Goal: Communication & Community: Answer question/provide support

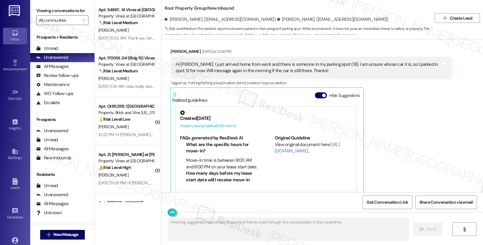
scroll to position [1234, 0]
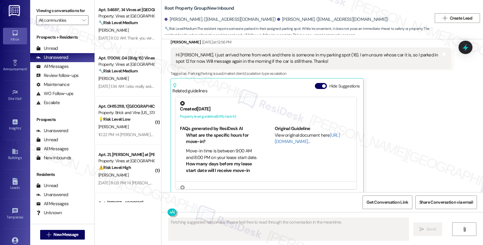
click at [408, 150] on div "Evan Gonzales Yesterday at 12:56 PM Hi Sarah. I just arrived home from work and…" at bounding box center [311, 116] width 280 height 155
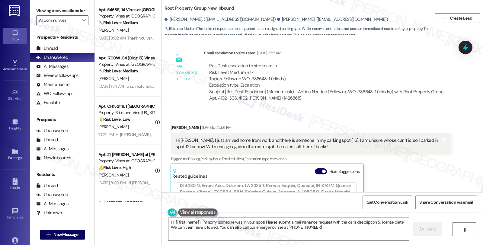
scroll to position [1082, 0]
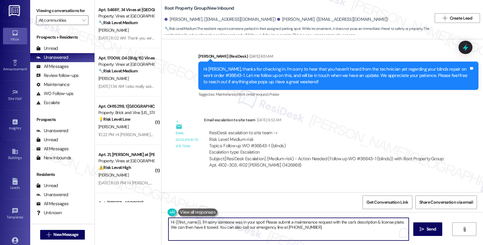
drag, startPoint x: 172, startPoint y: 222, endPoint x: 325, endPoint y: 230, distance: 152.7
click at [325, 230] on textarea "Hi {{first_name}}, I'm sorry someone was in your spot! Please submit a maintena…" at bounding box center [289, 229] width 240 height 23
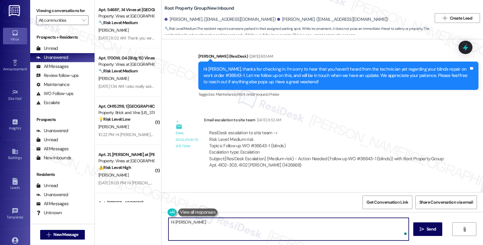
paste textarea "Kindly ask the tenant if he has the vehicle's plate number, and we'll check it …"
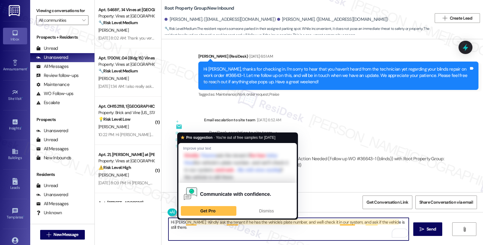
click at [182, 223] on textarea "Hi Evan. Kindly ask the tenant if he has the vehicle's plate number, and we'll …" at bounding box center [289, 229] width 240 height 23
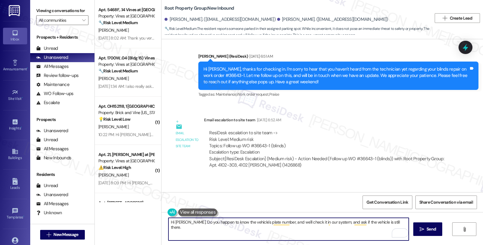
click at [268, 224] on textarea "Hi Evan. Do you happen to know the vehicle's plate number, and we'll check it i…" at bounding box center [289, 229] width 240 height 23
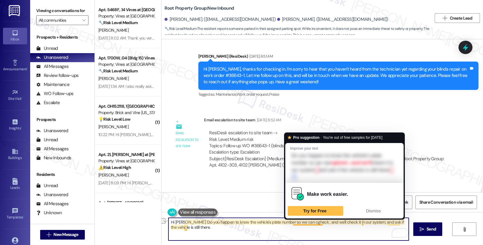
drag, startPoint x: 288, startPoint y: 225, endPoint x: 320, endPoint y: 225, distance: 32.3
click at [320, 225] on textarea "Hi Evan. Do you happen to know the vehicle's plate number so we can cgheck , an…" at bounding box center [289, 229] width 240 height 23
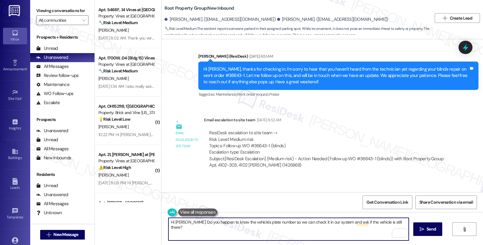
click at [343, 221] on textarea "Hi Evan. Do you happen to know the vehicle's plate number so we can check it in…" at bounding box center [289, 229] width 240 height 23
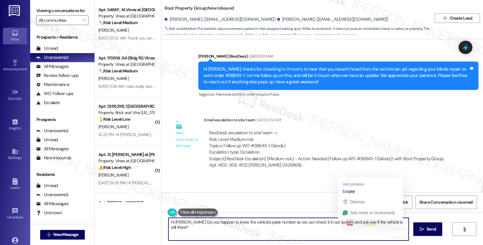
click at [342, 226] on textarea "Hi Evan. Do you happen to know the vehicle's plate number so we can check it in…" at bounding box center [289, 229] width 240 height 23
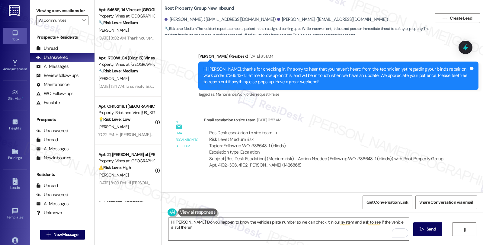
click at [327, 223] on textarea "Hi Evan. Do you happen to know the vehicle's plate number so we can check it in…" at bounding box center [289, 229] width 240 height 23
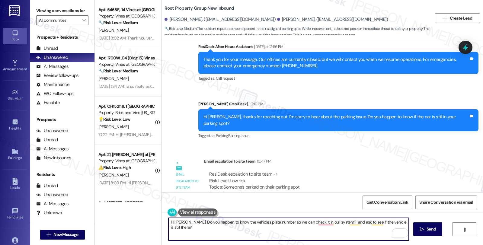
scroll to position [1417, 0]
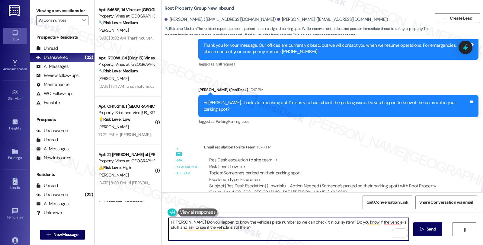
click at [380, 223] on textarea "Hi Evan. Do you happen to know the vehicle's plate number so we can check it in…" at bounding box center [289, 229] width 240 height 23
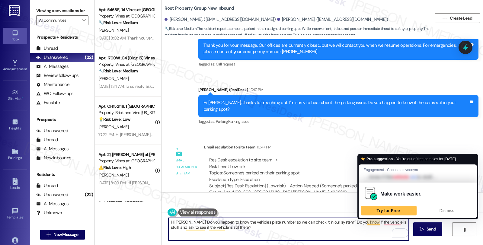
click at [362, 222] on textarea "Hi Evan. Do you happen to know the vehicle's plate number so we can check it in…" at bounding box center [289, 229] width 240 height 23
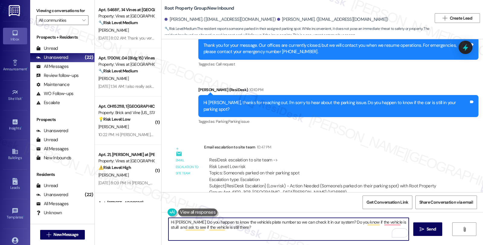
click at [187, 230] on textarea "Hi Evan. Do you happen to know the vehicle's plate number so we can check it in…" at bounding box center [289, 229] width 240 height 23
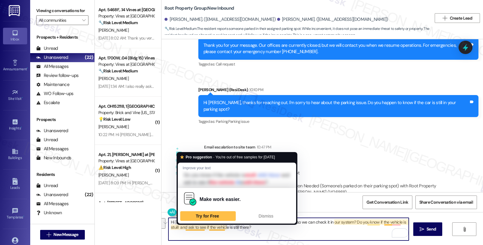
type textarea "Hi Evan. Do you happen to know the vehicle's plate number so we can check it in…"
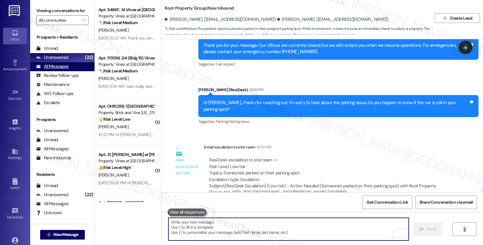
click at [67, 70] on div "All Messages" at bounding box center [52, 66] width 32 height 6
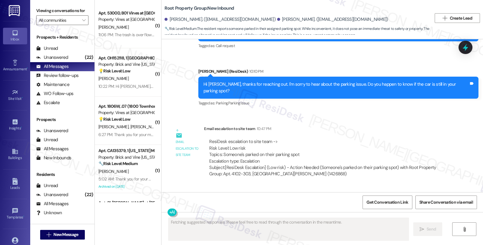
scroll to position [1468, 0]
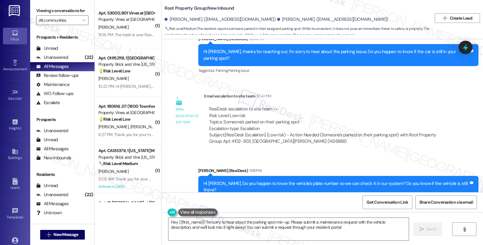
type textarea "Hey {{first_name}}! I'm sorry to hear about the parking spot mix-up. Please sub…"
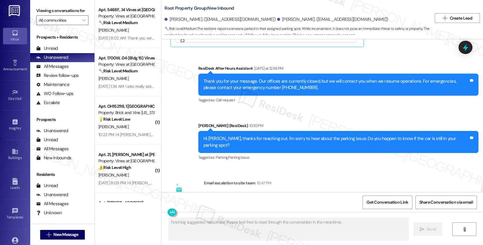
scroll to position [1468, 0]
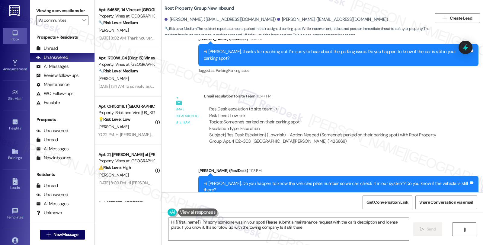
type textarea "Hi {{first_name}}, I'm sorry someone was in your spot! Please submit a maintena…"
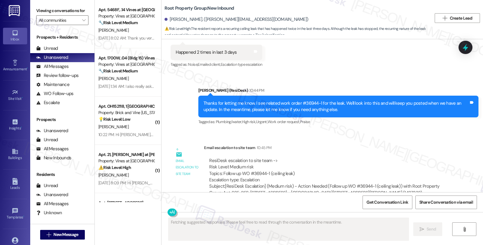
scroll to position [530, 0]
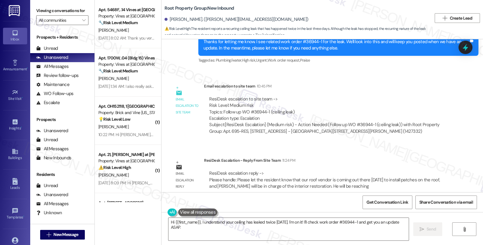
click at [404, 144] on div "WO Opened request: no description Jun 27, 2025 at 8:00 AM Status : Completed No…" at bounding box center [323, 115] width 322 height 153
click at [216, 227] on textarea "Hi {{first_name}}, I understand your ceiling has leaked twice in 3 days. I'm on…" at bounding box center [289, 229] width 240 height 23
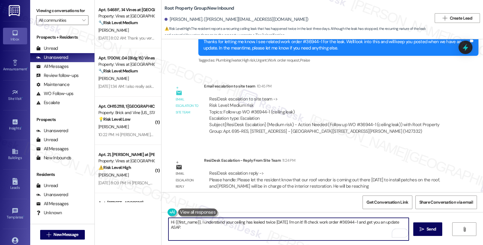
drag, startPoint x: 179, startPoint y: 224, endPoint x: 159, endPoint y: 217, distance: 21.0
click at [162, 217] on div "Hi {{first_name}}, I understand your ceiling has leaked twice in 3 days. I'm on…" at bounding box center [323, 234] width 322 height 45
paste textarea "Please let the resident know that our roof vendor is coming out there today to …"
click at [169, 223] on textarea "Please let the resident know that our roof vendor is coming out there today to …" at bounding box center [289, 229] width 240 height 23
drag, startPoint x: 206, startPoint y: 221, endPoint x: 265, endPoint y: 221, distance: 58.6
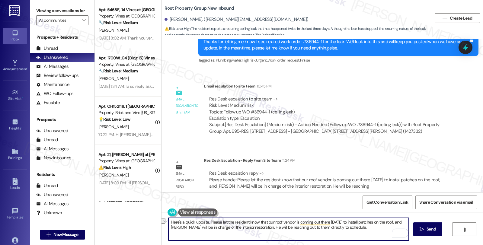
click at [265, 221] on textarea "Here's a quick update. Please let the resident know that our roof vendor is com…" at bounding box center [289, 229] width 240 height 23
click at [235, 227] on textarea "Here's a quick update. Our roof vendor is coming out there today to install pat…" at bounding box center [289, 229] width 240 height 23
click at [286, 229] on textarea "Here's a quick update. Our roof vendor is coming out there today to install pat…" at bounding box center [289, 229] width 240 height 23
click at [308, 226] on textarea "Here's a quick update. Our roof vendor is coming out there today to install pat…" at bounding box center [289, 229] width 240 height 23
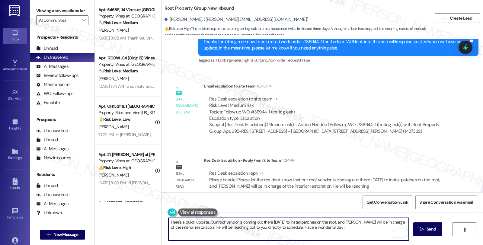
click at [277, 225] on textarea "Here's a quick update. Our roof vendor is coming out there today to install pat…" at bounding box center [289, 229] width 240 height 23
type textarea "Here's a quick update. Our roof vendor is coming out there today to install pat…"
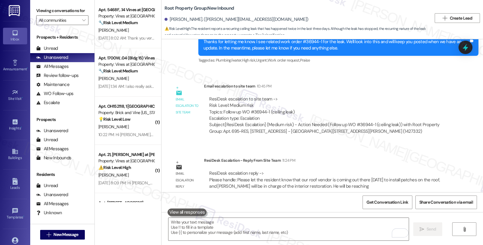
click at [433, 137] on div "WO Opened request: no description Jun 27, 2025 at 8:00 AM Status : Completed No…" at bounding box center [323, 115] width 322 height 153
click at [59, 70] on div "All Messages" at bounding box center [52, 66] width 32 height 6
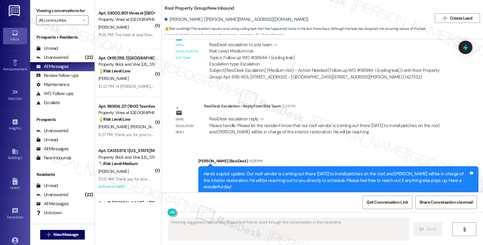
scroll to position [588, 0]
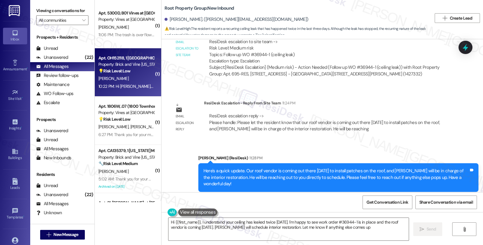
type textarea "Hi {{first_name}}, I understand your ceiling has leaked twice in 3 days. I'm ha…"
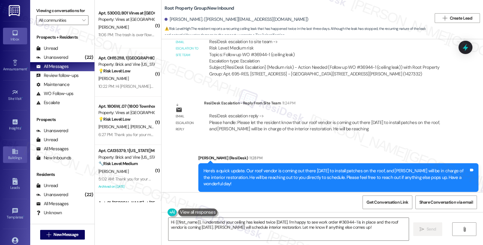
click at [14, 151] on icon at bounding box center [14, 151] width 5 height 5
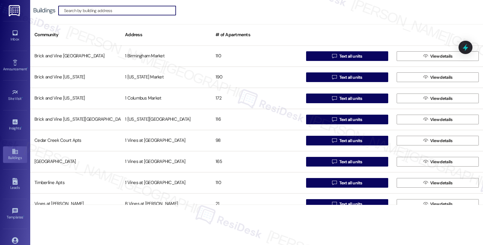
click at [101, 10] on input at bounding box center [120, 10] width 112 height 8
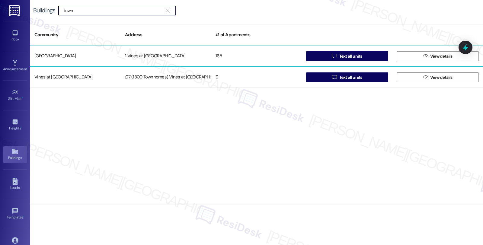
type input "town"
click at [217, 56] on div "165" at bounding box center [256, 56] width 91 height 12
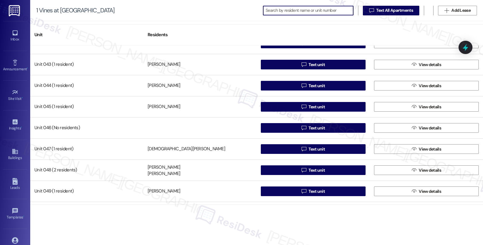
scroll to position [839, 0]
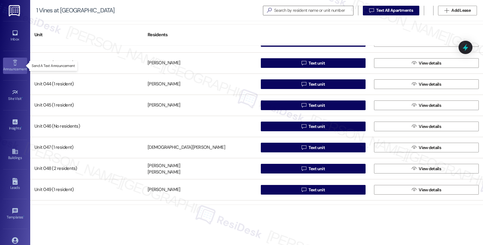
click at [18, 63] on link "Announcement •" at bounding box center [15, 66] width 24 height 16
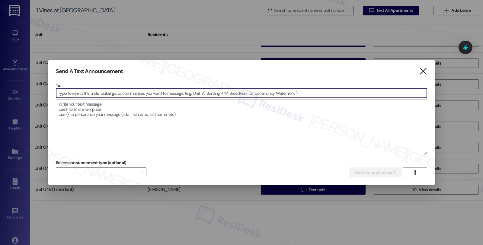
click at [422, 71] on icon "" at bounding box center [423, 71] width 8 height 6
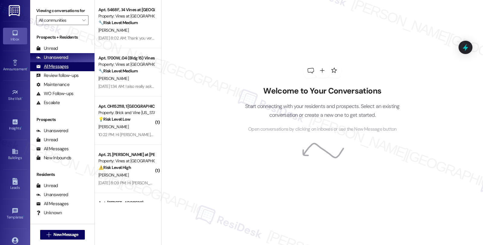
click at [59, 70] on div "All Messages" at bounding box center [52, 66] width 32 height 6
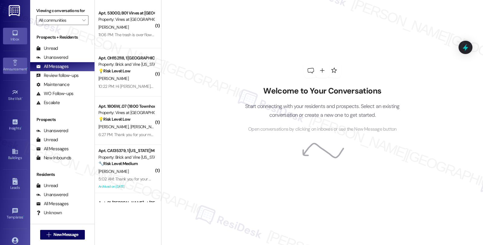
click at [15, 66] on div "Announcement •" at bounding box center [15, 69] width 30 height 6
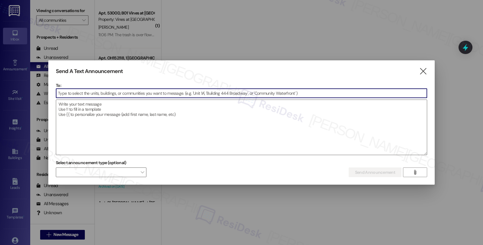
click at [175, 92] on input at bounding box center [241, 93] width 371 height 9
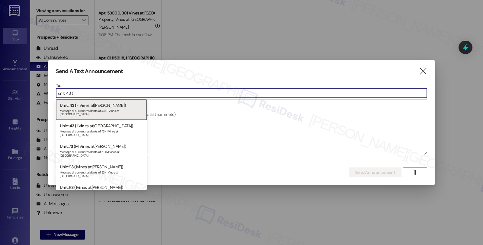
drag, startPoint x: 67, startPoint y: 95, endPoint x: 97, endPoint y: 95, distance: 30.2
click at [97, 95] on input "unit: 43 (" at bounding box center [241, 93] width 371 height 9
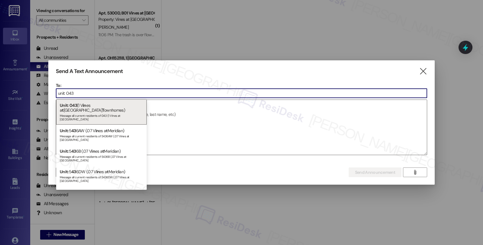
drag, startPoint x: 95, startPoint y: 95, endPoint x: 54, endPoint y: 95, distance: 40.8
click at [54, 95] on div "Send A Text Announcement  To: unit: 043  Drop image file here Select announce…" at bounding box center [241, 122] width 387 height 125
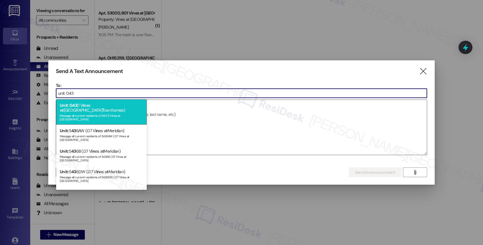
type input "unit: 043"
click at [125, 105] on div "Unit: 043 (1 V in es a t Cedar Creek T ownhomes) Message all current residents …" at bounding box center [101, 111] width 91 height 25
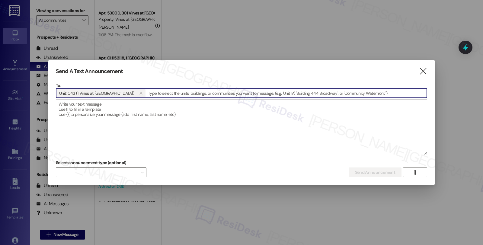
paste input "unit: 043"
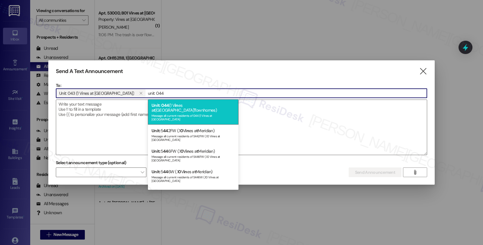
type input "unit: 044"
click at [189, 104] on div "Unit: 044 (1 V in es a t Cedar Creek T ownhomes) Message all current residents …" at bounding box center [193, 111] width 91 height 25
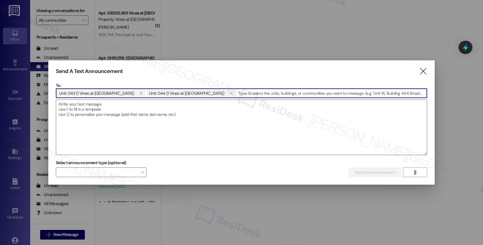
paste input "unit: 043"
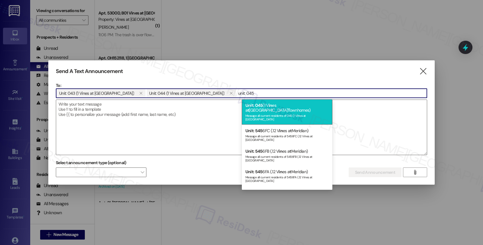
type input "unit: 045"
click at [282, 113] on div "Message all current residents of 045 (1 Vines at Cedar Creek Townhomes" at bounding box center [287, 117] width 83 height 8
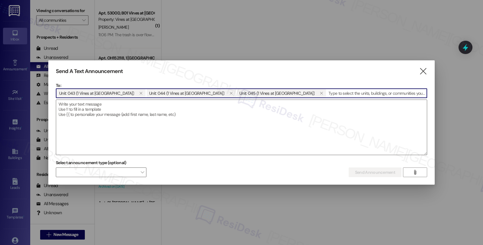
paste input "unit: 043"
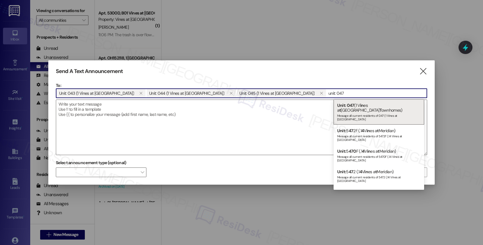
type input "unit: 047"
click at [382, 113] on div "Message all current residents of 047 (1 Vines at Cedar Creek Townhomes" at bounding box center [378, 117] width 83 height 8
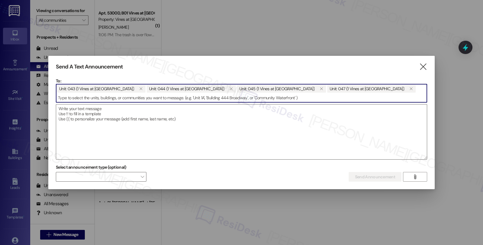
paste input "unit: 043"
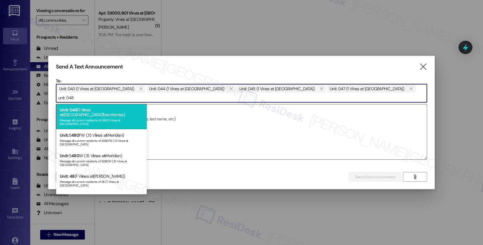
type input "unit: 048"
click at [123, 112] on div "Unit: 048 (1 V in es a t Cedar Creek T ownhomes) Message all current residents …" at bounding box center [101, 116] width 91 height 25
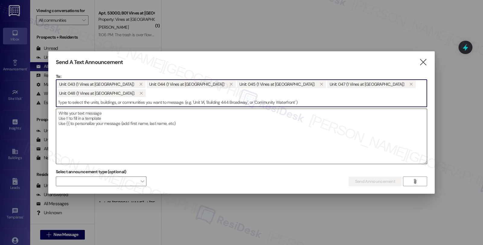
click at [382, 134] on textarea at bounding box center [241, 136] width 371 height 55
click at [223, 136] on textarea at bounding box center [241, 136] width 371 height 55
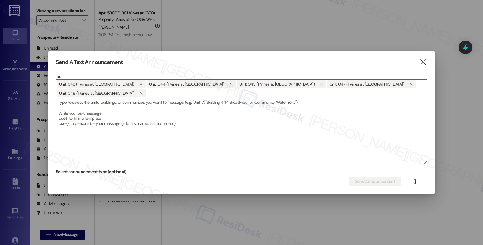
paste textarea "Good morning, Please be advised that the water will be temporarily turned off f…"
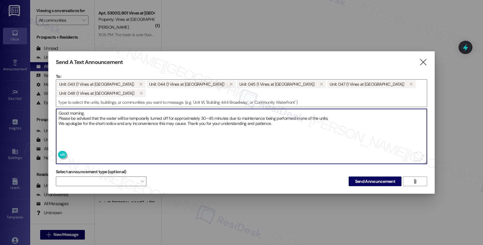
type textarea "Good morning, Please be advised that the water will be temporarily turned off f…"
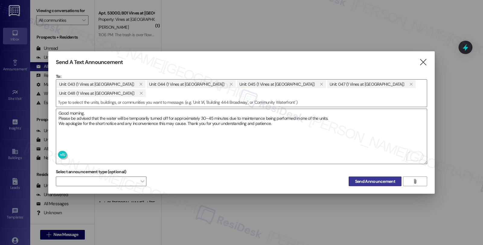
click at [376, 181] on span "Send Announcement" at bounding box center [375, 182] width 40 height 6
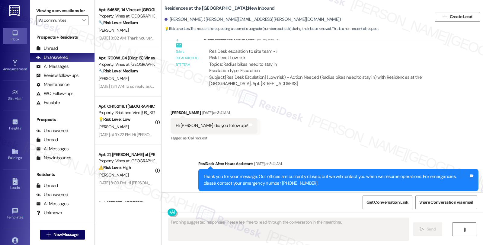
scroll to position [411, 0]
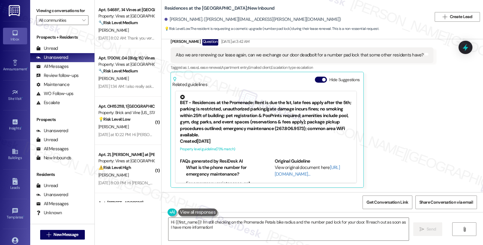
click at [429, 141] on div "Received via SMS [PERSON_NAME] Question [DATE] at 3:42 AM Also we are renewing …" at bounding box center [323, 108] width 322 height 168
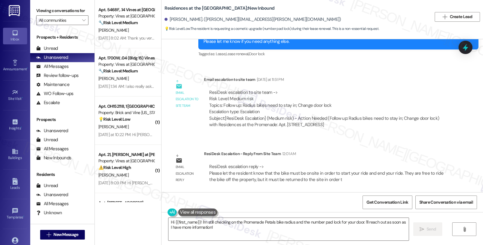
scroll to position [571, 0]
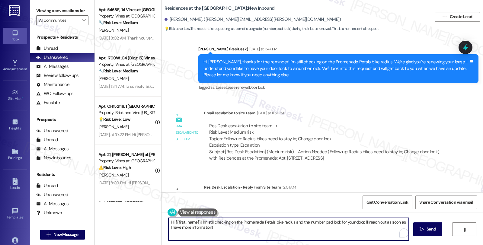
click at [150, 222] on div "Apt. 5468F, .14 Vines at [GEOGRAPHIC_DATA] Property: Vines at Meridian 🔧 Risk L…" at bounding box center [289, 122] width 388 height 245
paste textarea "Please let the resident know that the bike must be onsite in order to start you…"
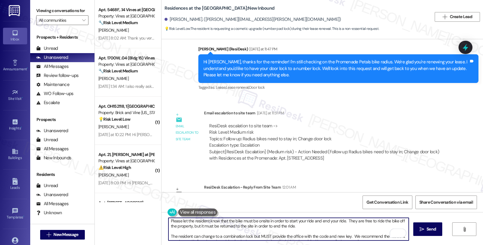
scroll to position [0, 0]
click at [169, 222] on textarea "Please let the resident know that the bike must be onsite in order to start you…" at bounding box center [289, 229] width 240 height 23
drag, startPoint x: 241, startPoint y: 223, endPoint x: 268, endPoint y: 222, distance: 26.9
click at [268, 222] on textarea "I'd like to give you an update, Caleb. Please let the resident know that the bi…" at bounding box center [289, 229] width 240 height 23
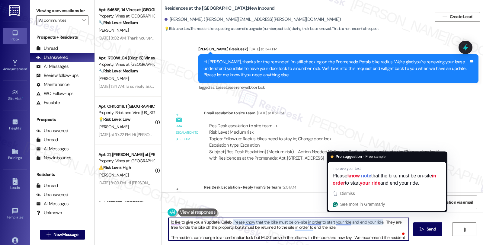
click at [351, 227] on textarea "I'd like to give you an update, Caleb. Please know that the bike must be on-sit…" at bounding box center [289, 229] width 240 height 23
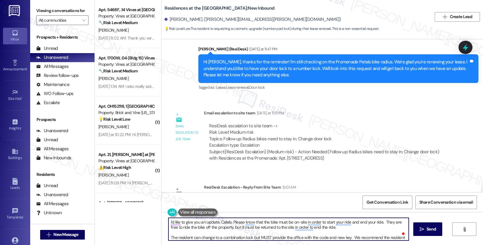
click at [382, 223] on textarea "I'd like to give you an update, Caleb. Please know that the bike must be on-sit…" at bounding box center [289, 229] width 240 height 23
click at [180, 226] on textarea "I'd like to give you an update, Caleb. Please know that the bike must be on-sit…" at bounding box center [289, 229] width 240 height 23
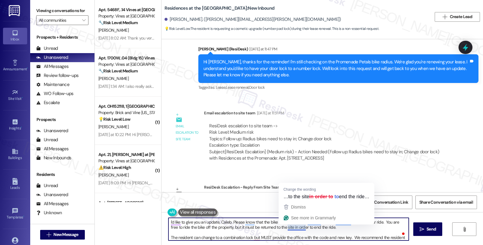
click at [336, 232] on textarea "I'd like to give you an update, Caleb. Please know that the bike must be on-sit…" at bounding box center [289, 229] width 240 height 23
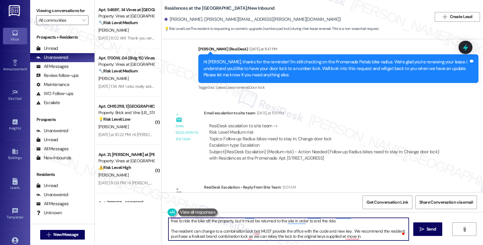
scroll to position [6, 0]
click at [169, 231] on textarea "I'd like to give you an update, Caleb. Please know that the bike must be on-sit…" at bounding box center [289, 229] width 240 height 23
drag, startPoint x: 372, startPoint y: 231, endPoint x: 394, endPoint y: 230, distance: 22.7
click at [394, 230] on textarea "I'd like to give you an update, Caleb. Please know that the bike must be on-sit…" at bounding box center [289, 229] width 240 height 23
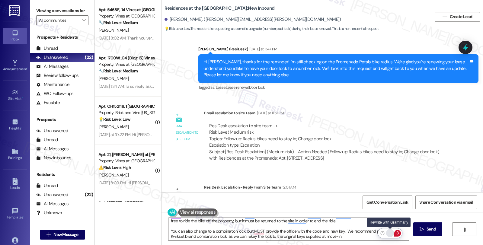
click at [390, 233] on div "Rewrite with Grammarly" at bounding box center [390, 233] width 7 height 7
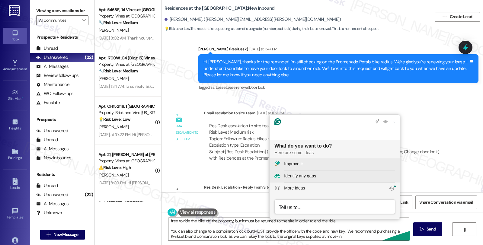
scroll to position [0, 0]
click at [297, 162] on div "Improve it" at bounding box center [293, 164] width 18 height 6
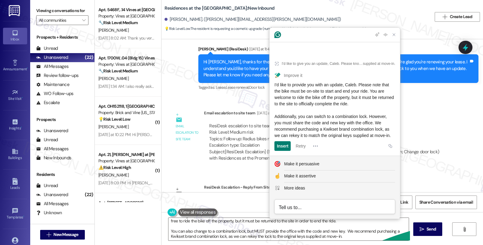
drag, startPoint x: 328, startPoint y: 133, endPoint x: 271, endPoint y: 76, distance: 80.5
click at [271, 76] on article "I'd like to give you an update, Caleb. Please know that the bike must be on-sit…" at bounding box center [335, 104] width 130 height 103
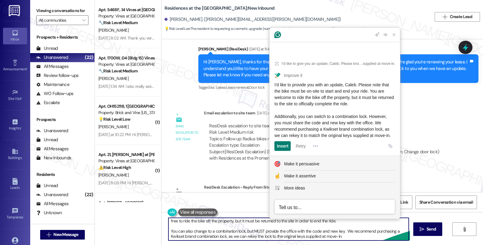
click at [239, 235] on textarea "I'd like to give you an update, Caleb. Please know that the bike must be on-sit…" at bounding box center [289, 229] width 240 height 23
paste textarea "provide you with an update, Caleb. Please note that the bike must be on-site to…"
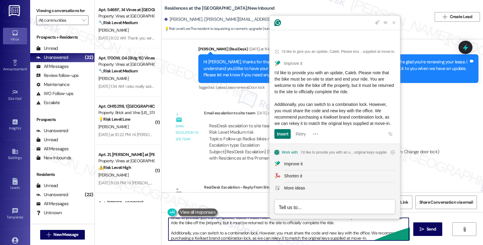
click at [284, 233] on textarea "I'd like to provide you with an update, Caleb. Please note that the bike must b…" at bounding box center [289, 229] width 240 height 23
click at [275, 236] on textarea "I'd like to provide you with an update, Caleb. Please note that the bike must b…" at bounding box center [289, 229] width 240 height 23
type textarea "I'd like to provide you with an update, Caleb. Please note that the bike must b…"
click at [367, 233] on textarea "I'd like to provide you with an update, Caleb. Please note that the bike must b…" at bounding box center [289, 229] width 240 height 23
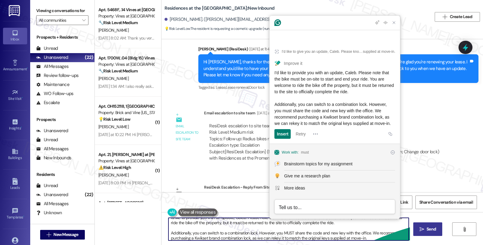
scroll to position [6, 0]
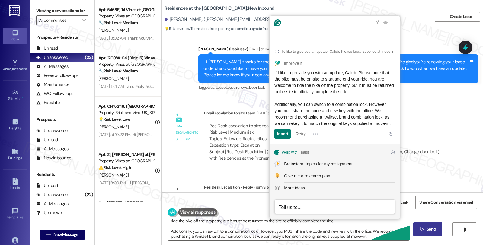
click at [428, 233] on button " Send" at bounding box center [427, 230] width 29 height 14
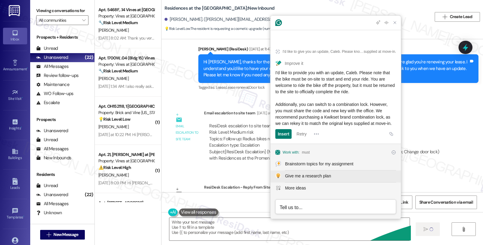
scroll to position [0, 0]
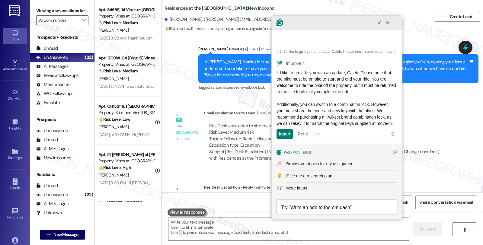
click at [398, 25] on icon "Close Grammarly Assistant" at bounding box center [396, 22] width 5 height 5
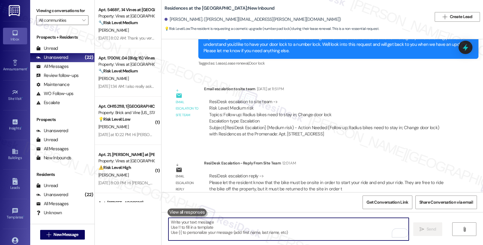
scroll to position [605, 0]
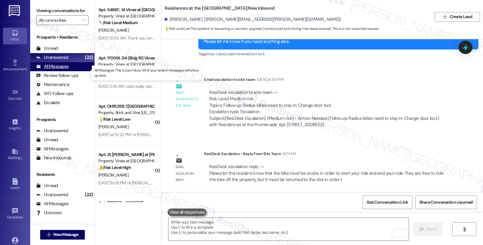
click at [58, 70] on div "All Messages" at bounding box center [52, 66] width 32 height 6
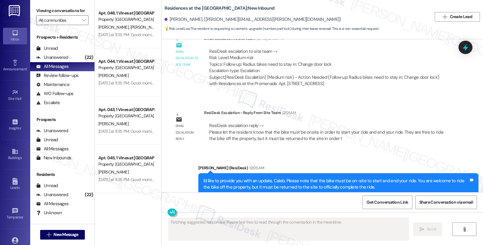
scroll to position [681, 0]
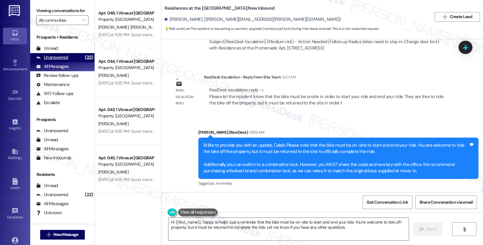
type textarea "Hi {{first_name}}, happy to help! Just a reminder that the bike must be on-site…"
click at [72, 61] on div "Unanswered (22)" at bounding box center [62, 57] width 64 height 9
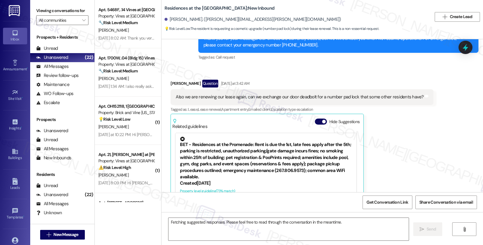
scroll to position [411, 0]
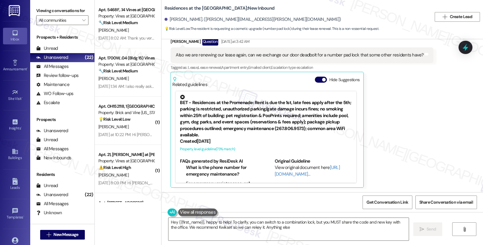
type textarea "Hey {{first_name}}, happy to help! To clarify, you can switch to a combination …"
